Goal: Task Accomplishment & Management: Complete application form

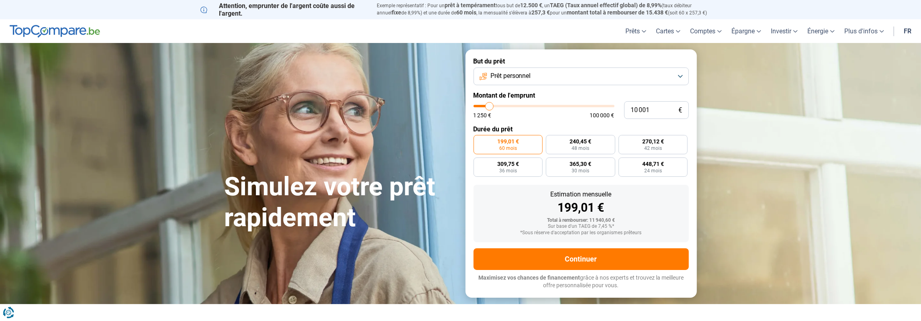
type input "8 000"
type input "8000"
type input "8 750"
type input "8750"
type input "9 750"
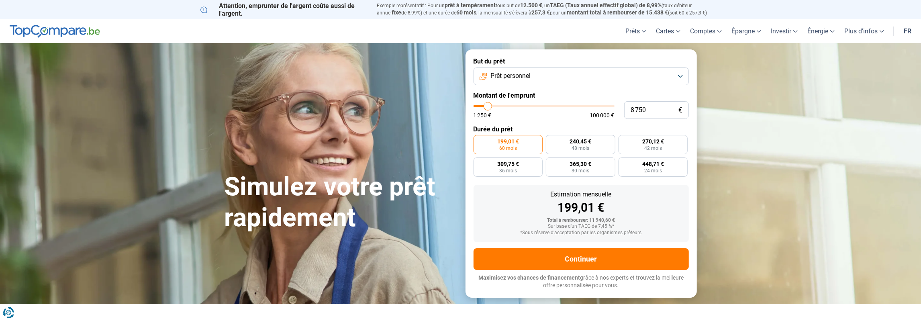
type input "9750"
type input "11 000"
type input "11000"
type input "12 250"
type input "12250"
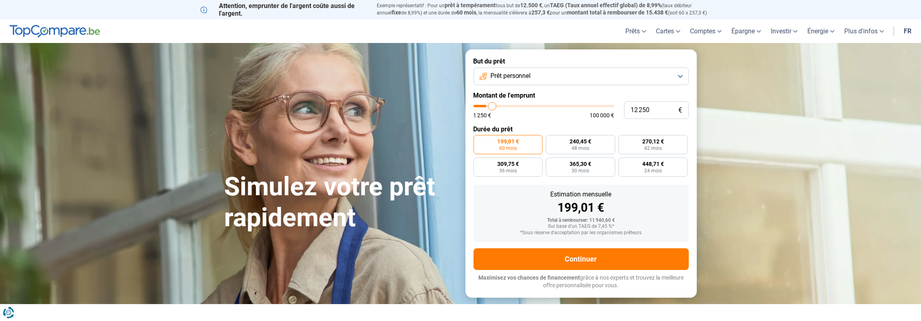
type input "14 000"
type input "14000"
type input "16 000"
type input "16000"
type input "18 250"
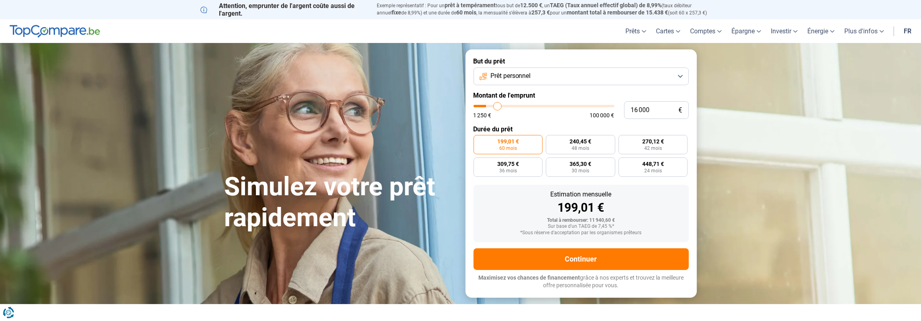
type input "18250"
type input "20 750"
type input "20750"
type input "23 500"
type input "23500"
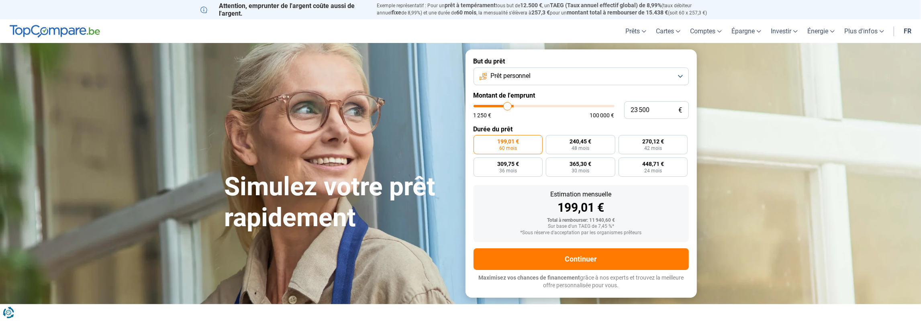
type input "29 250"
type input "29250"
type input "32 750"
type input "32750"
type input "35 750"
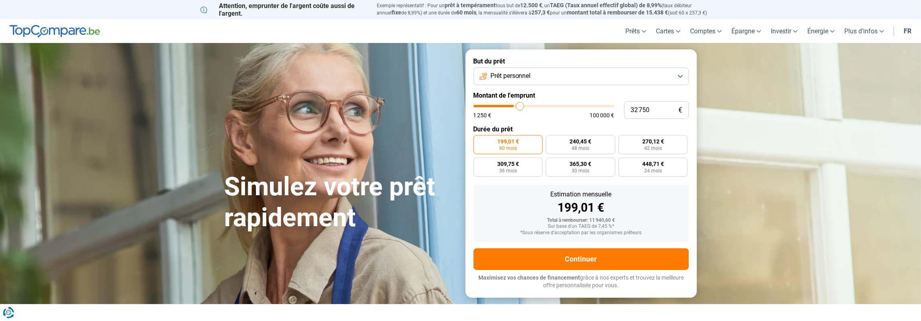
type input "35750"
type input "38 750"
type input "38750"
type input "42 250"
type input "42250"
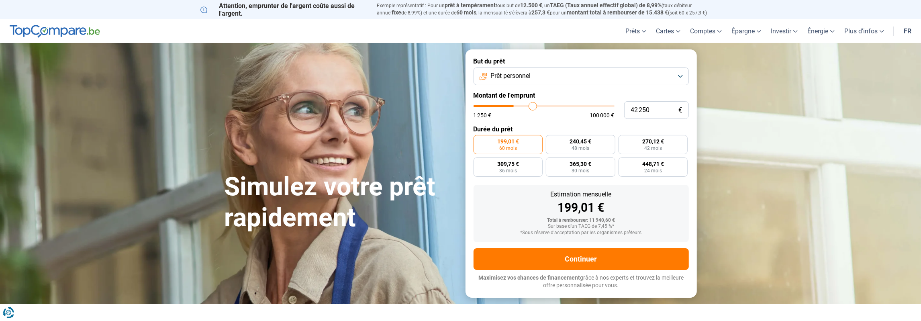
type input "44 750"
type input "44750"
type input "47 000"
type input "47000"
type input "48 750"
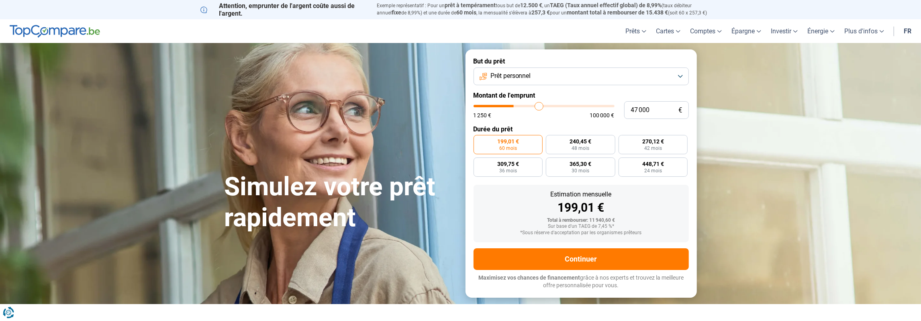
type input "48750"
type input "49 500"
type input "49500"
type input "50 000"
type input "50000"
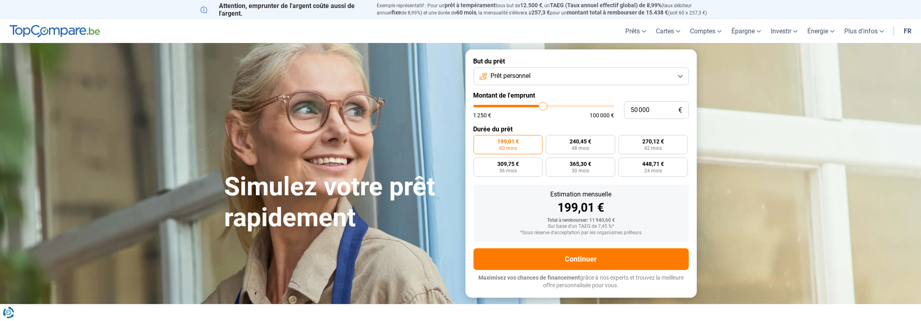
type input "50 250"
type input "50250"
type input "50 500"
type input "50500"
type input "50 250"
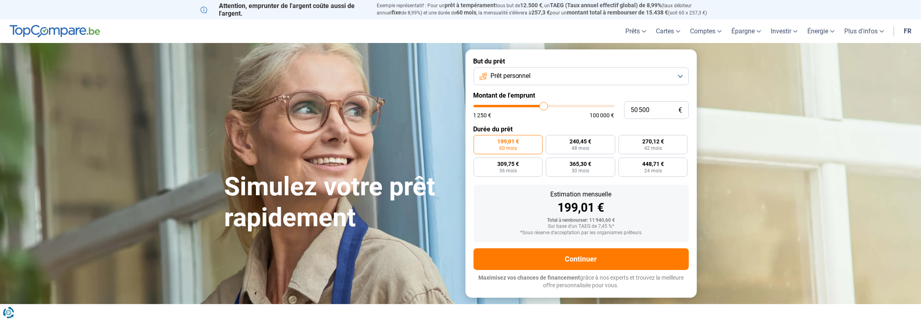
type input "50250"
type input "50 000"
type input "50000"
type input "49 750"
type input "49750"
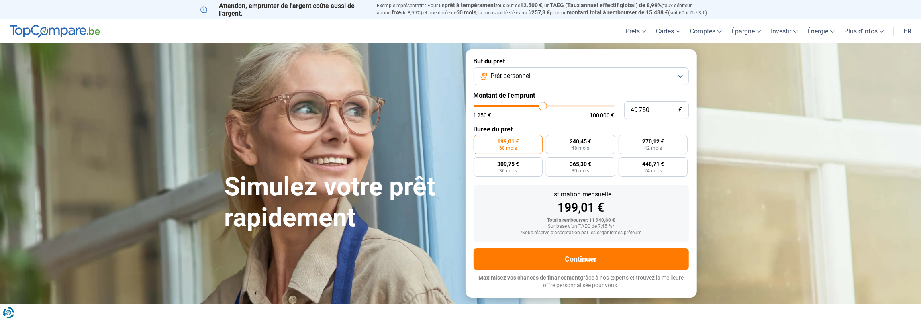
type input "49 250"
type input "49250"
type input "48 500"
type input "48500"
type input "48 250"
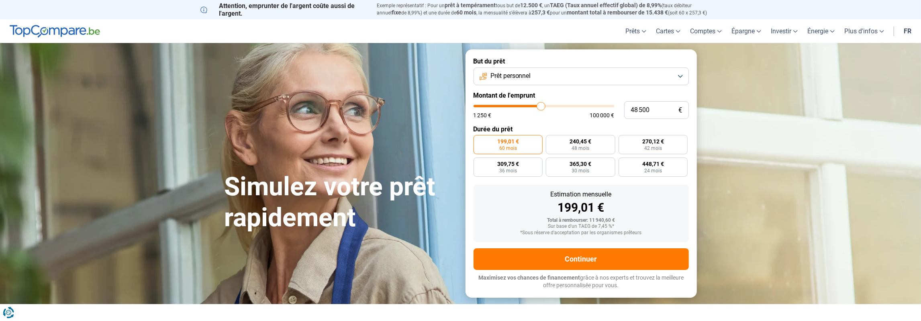
type input "48250"
type input "48 000"
type input "48000"
type input "47 500"
type input "47500"
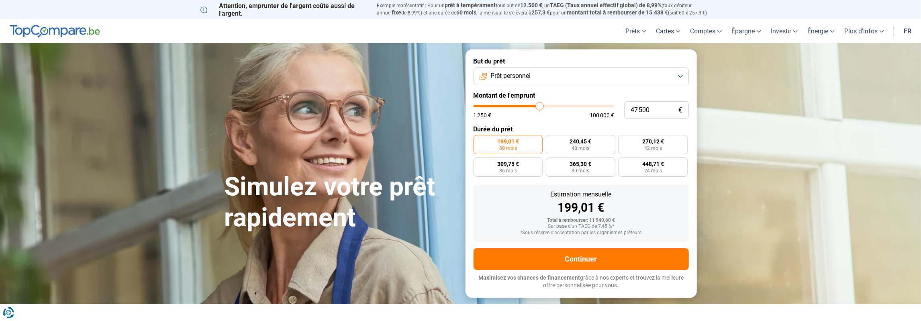
type input "47 000"
type input "47000"
type input "46 750"
type input "46750"
type input "46 250"
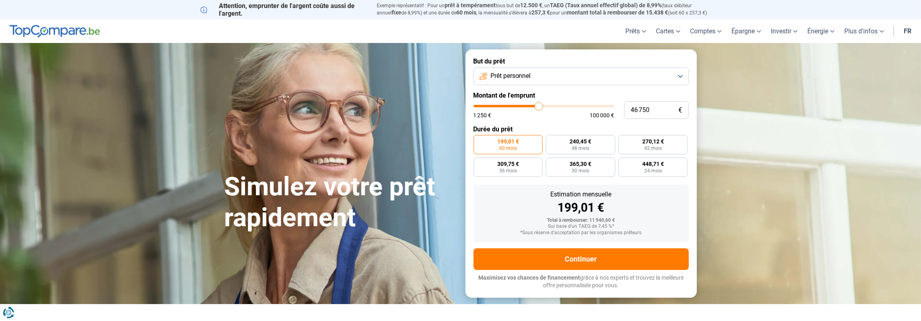
type input "46250"
type input "45 750"
type input "45750"
type input "45 500"
type input "45500"
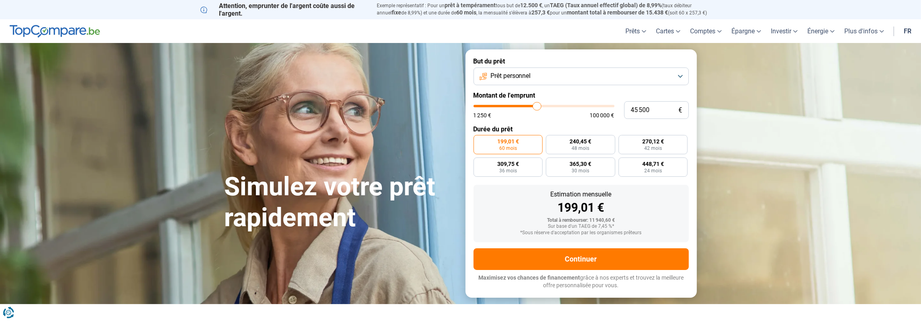
type input "45 250"
type input "45250"
type input "45 000"
type input "45000"
type input "44 500"
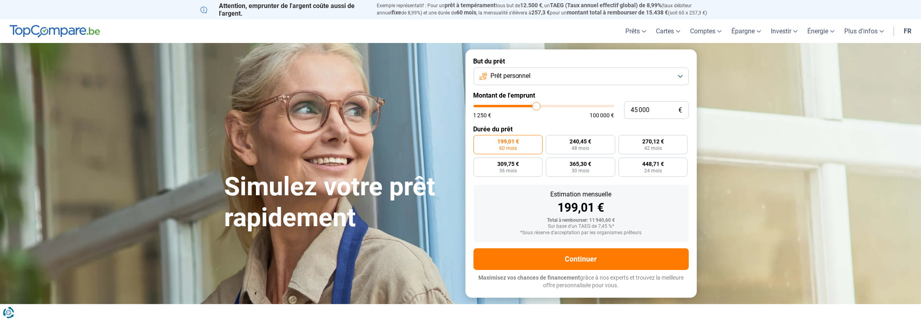
type input "44500"
type input "44 250"
type input "44250"
type input "44 500"
type input "44500"
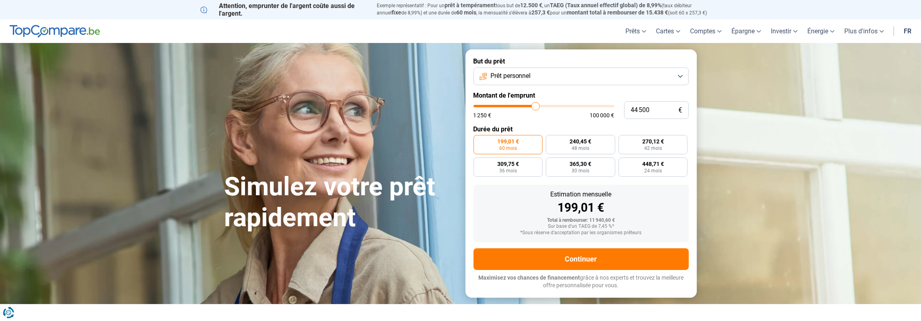
type input "44 750"
type input "44750"
type input "45 250"
type input "45250"
type input "45 750"
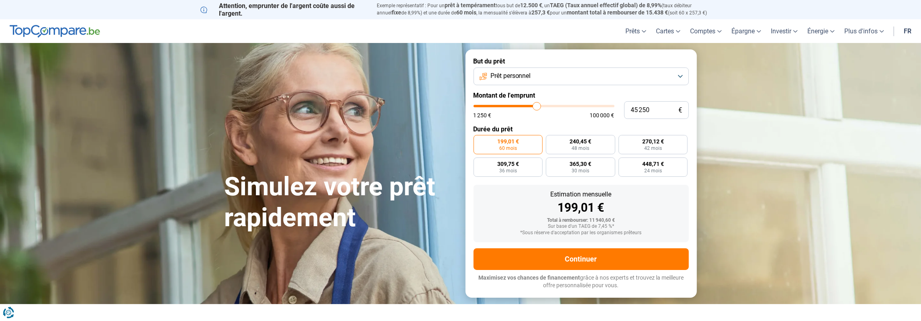
type input "45750"
type input "46 000"
type input "46000"
type input "45 750"
type input "45750"
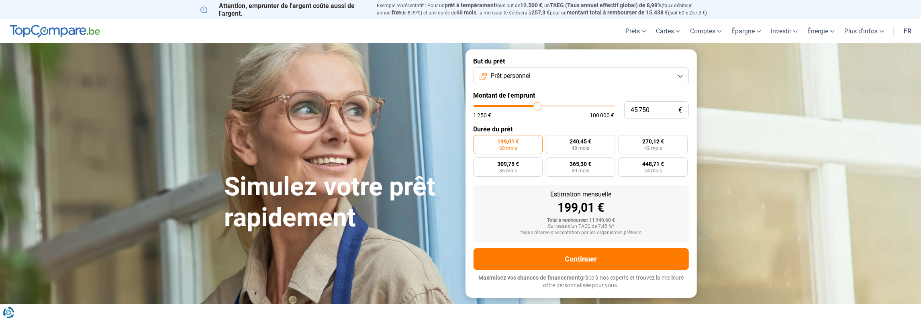
type input "45 500"
type input "45500"
type input "45 750"
type input "45750"
type input "46 000"
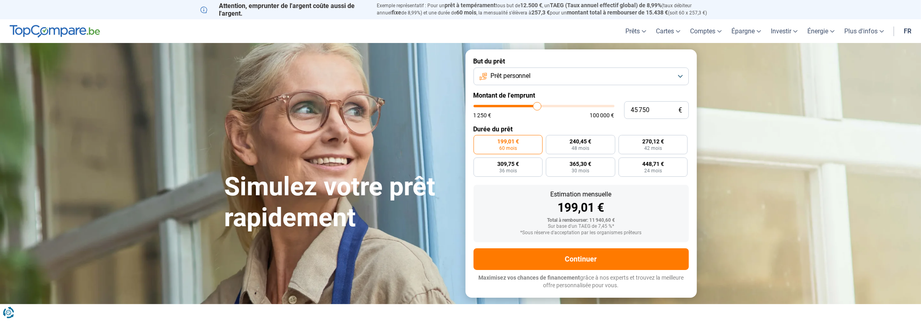
type input "46000"
type input "46 250"
type input "46250"
type input "46 500"
type input "46500"
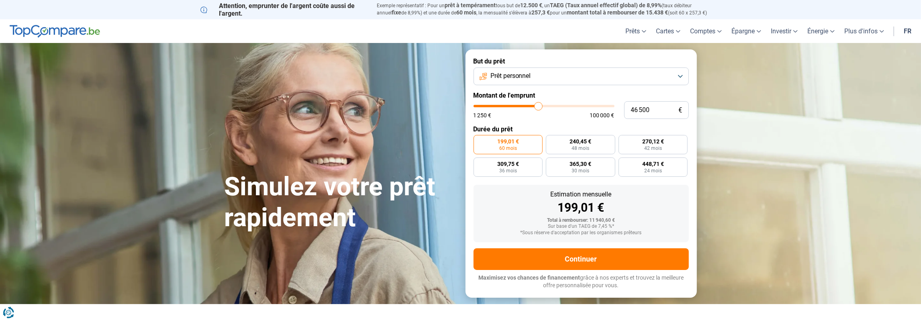
type input "47 000"
type input "47000"
type input "47 250"
type input "47250"
type input "47 500"
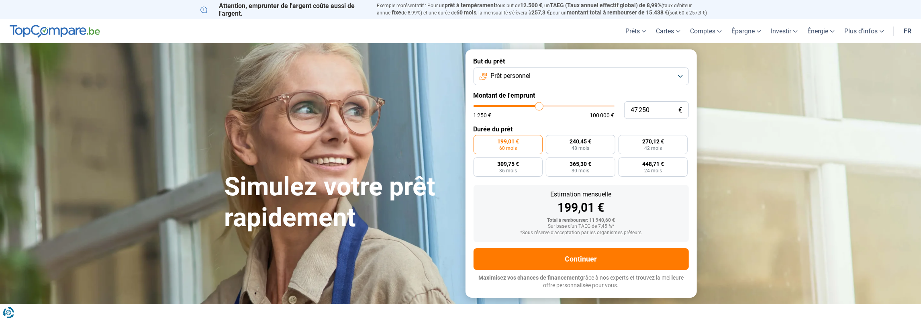
type input "47500"
type input "47 750"
type input "47750"
type input "48 250"
type input "48250"
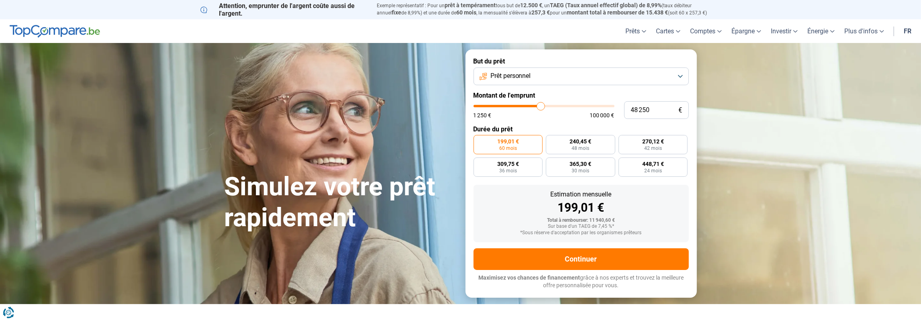
type input "48 750"
type input "48750"
type input "49 000"
type input "49000"
type input "49 250"
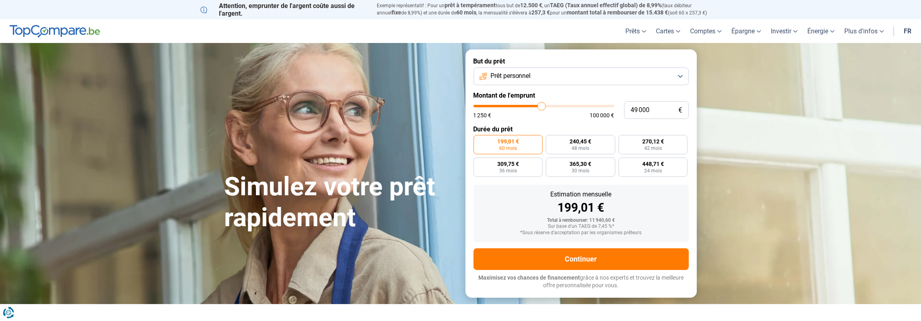
type input "49250"
type input "49 500"
type input "49500"
type input "50 000"
type input "50000"
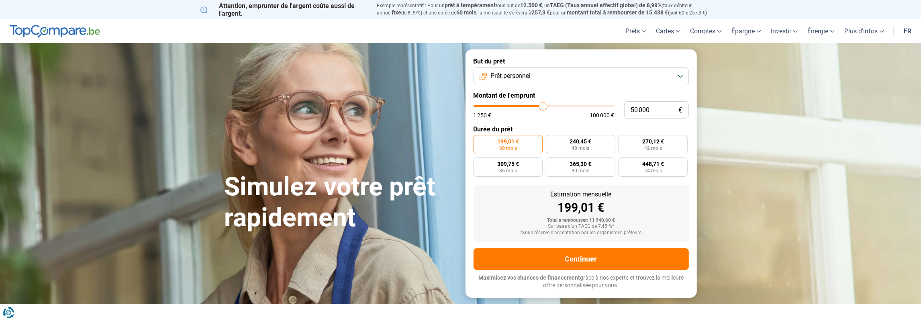
type input "50 250"
type input "50250"
type input "50 500"
type input "50500"
type input "50 250"
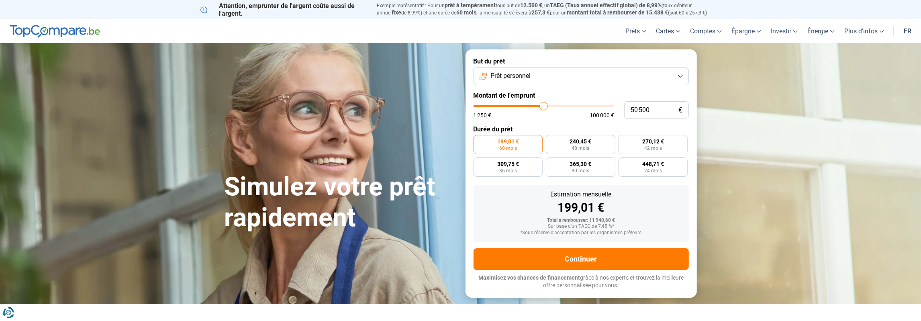
type input "50250"
type input "50 000"
drag, startPoint x: 487, startPoint y: 106, endPoint x: 543, endPoint y: 114, distance: 56.9
type input "50000"
click at [543, 107] on input "range" at bounding box center [544, 106] width 141 height 2
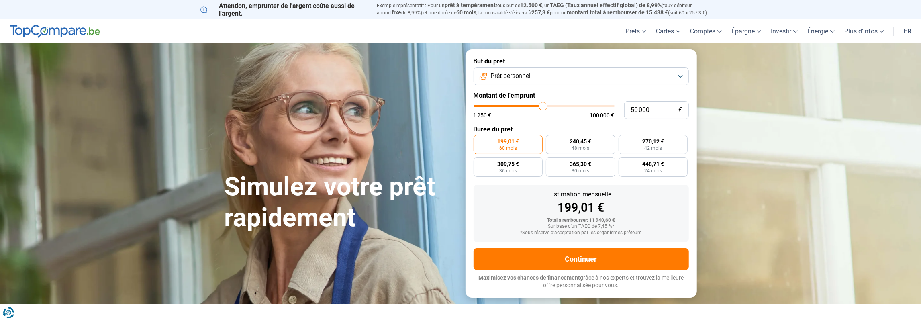
radio input "false"
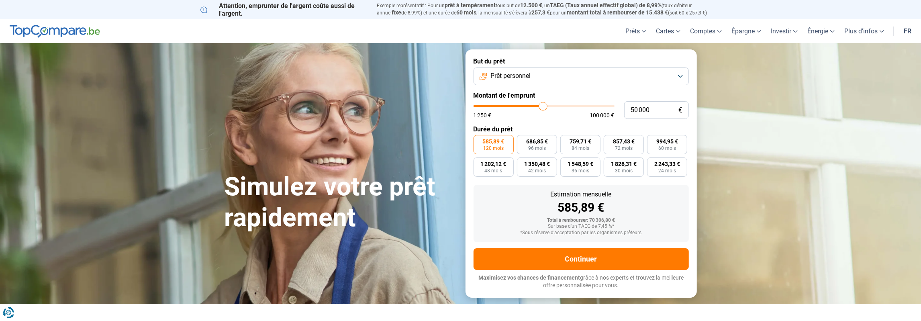
click at [565, 75] on button "Prêt personnel" at bounding box center [581, 76] width 215 height 18
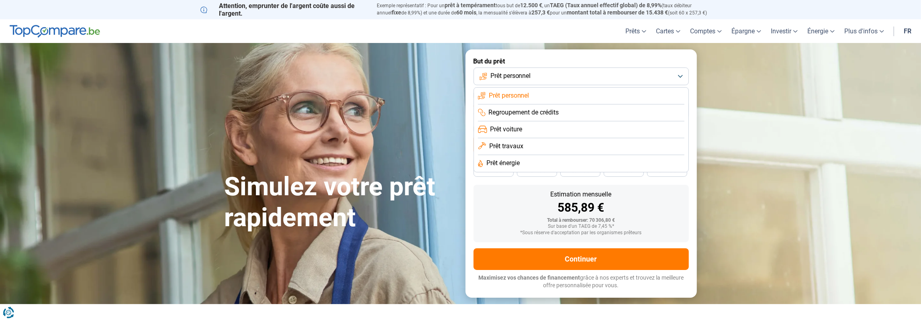
click at [565, 75] on button "Prêt personnel" at bounding box center [581, 76] width 215 height 18
